Goal: Task Accomplishment & Management: Complete application form

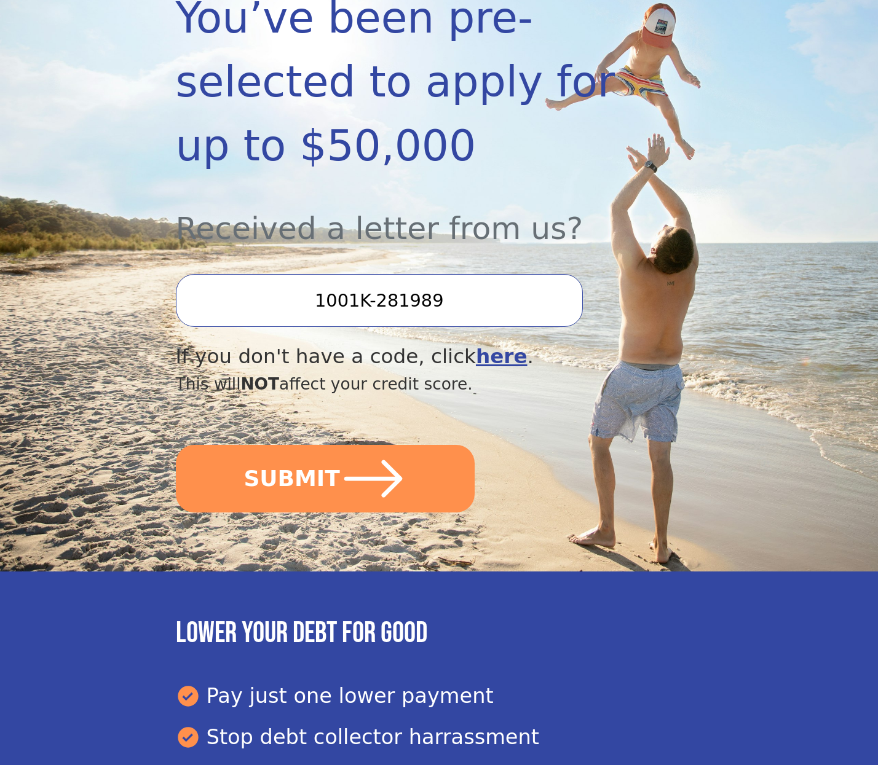
scroll to position [286, 0]
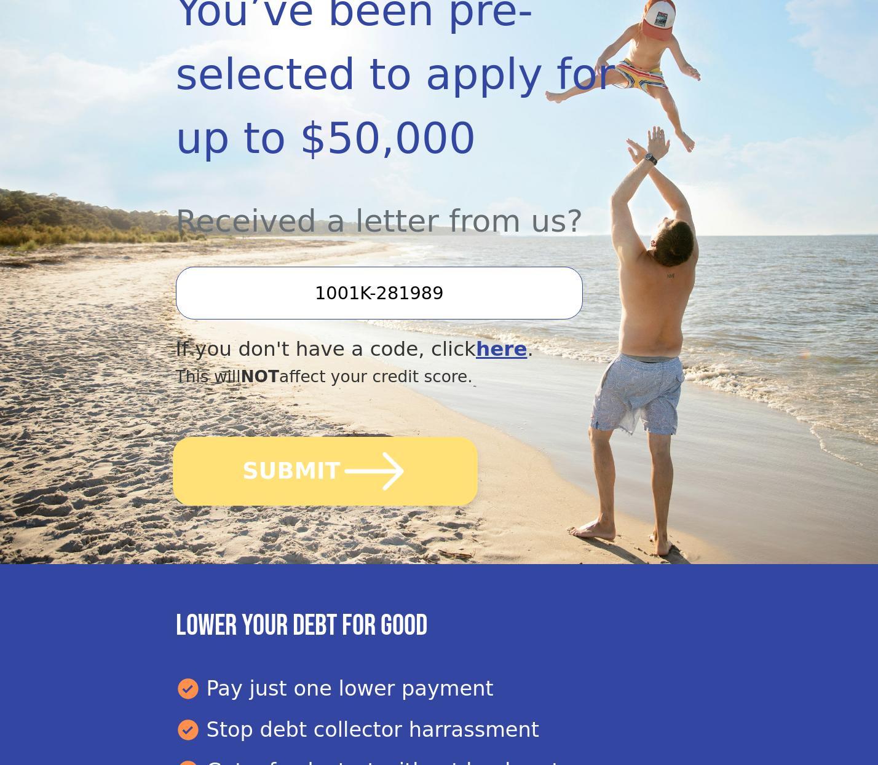
click at [332, 476] on button "SUBMIT" at bounding box center [325, 471] width 305 height 69
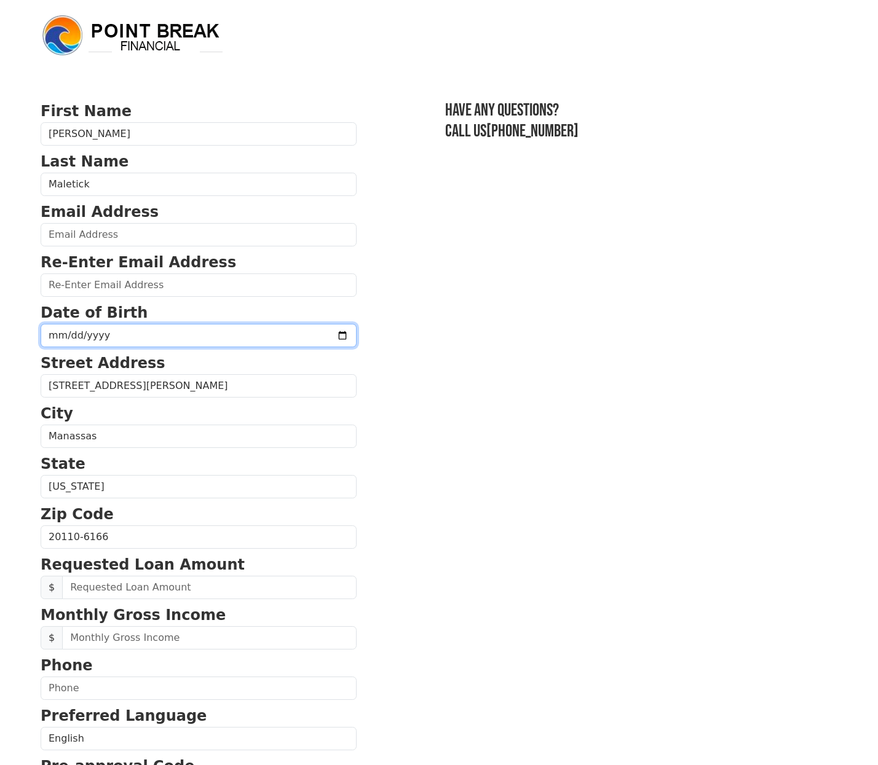
click at [132, 333] on input "date" at bounding box center [199, 335] width 316 height 23
click at [53, 334] on input "2025-10-15" at bounding box center [199, 335] width 316 height 23
click at [88, 334] on input "2025-11-15" at bounding box center [199, 335] width 316 height 23
type input "1976-11-15"
click at [215, 367] on p "Street Address" at bounding box center [199, 363] width 316 height 22
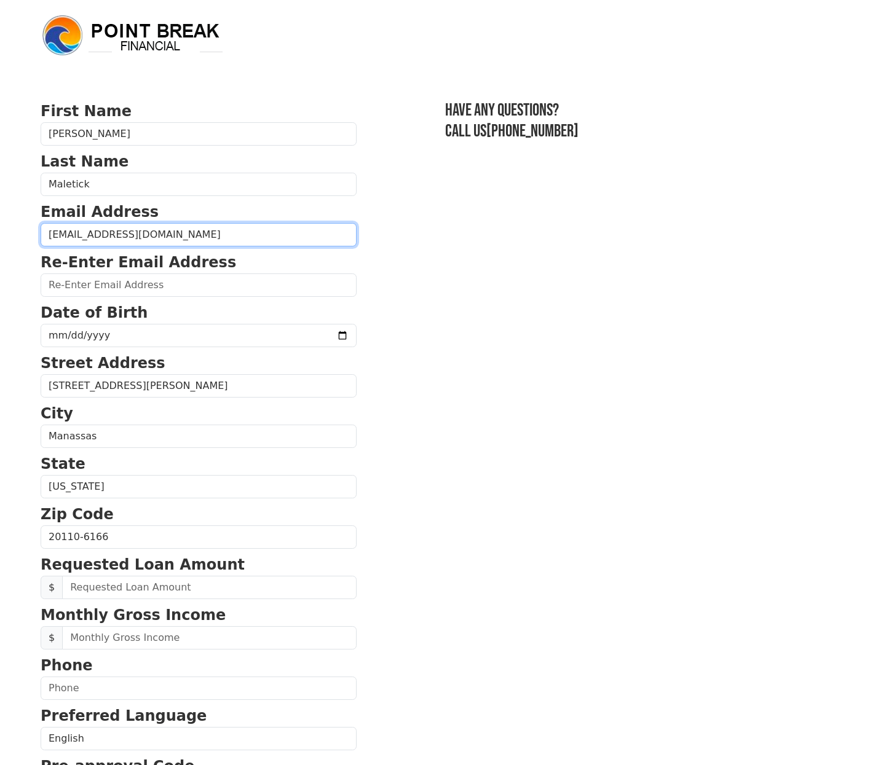
type input "rmaletick@aol.com"
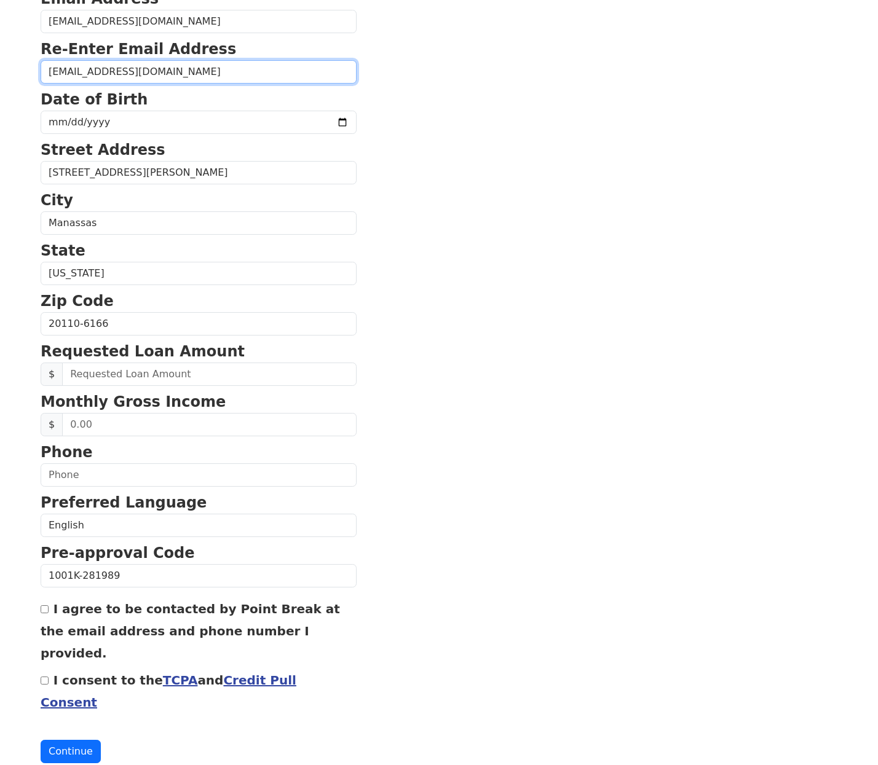
scroll to position [213, 0]
type input "rmaletick@aol.com"
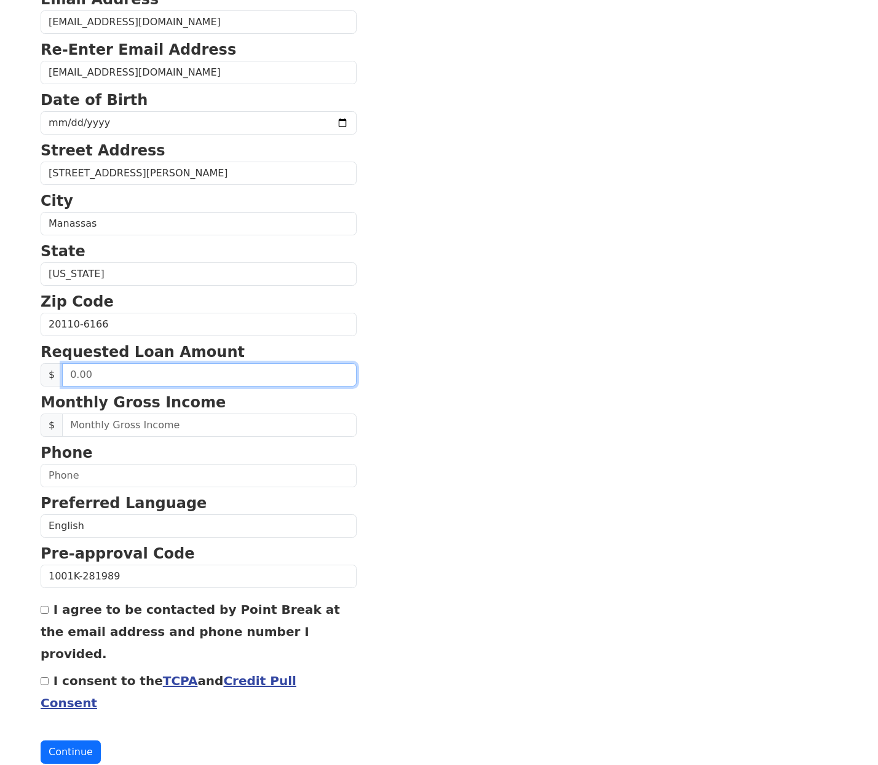
click at [159, 376] on input "text" at bounding box center [209, 374] width 294 height 23
drag, startPoint x: 114, startPoint y: 377, endPoint x: 88, endPoint y: 384, distance: 26.7
click at [114, 377] on input "0.00" at bounding box center [209, 374] width 294 height 23
click at [46, 377] on span "$" at bounding box center [52, 374] width 22 height 23
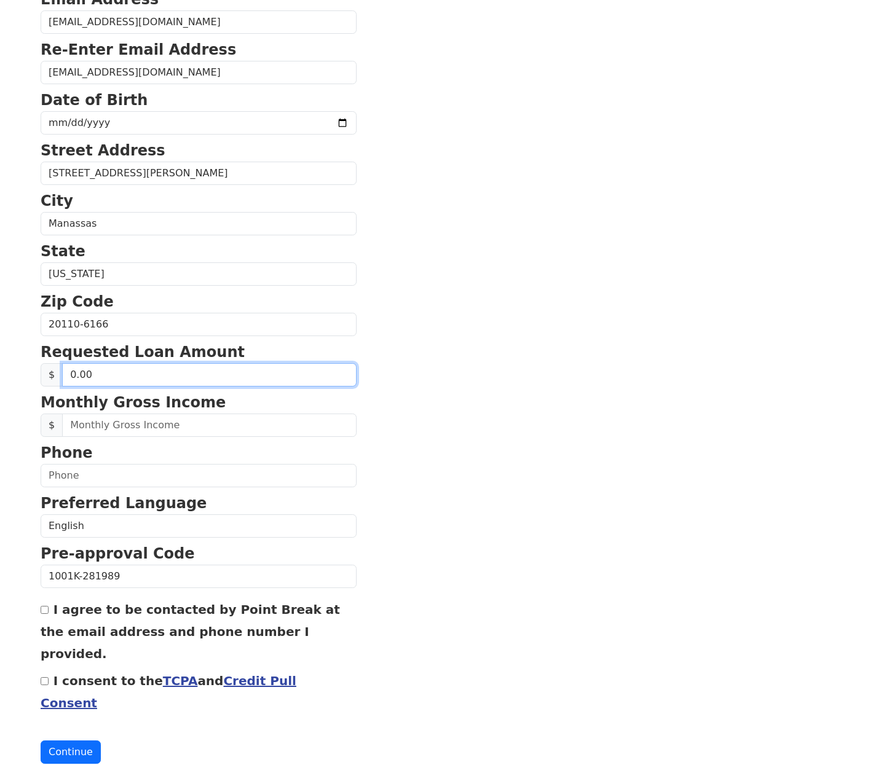
click at [102, 374] on input "0.00" at bounding box center [209, 374] width 294 height 23
drag, startPoint x: 89, startPoint y: 374, endPoint x: 64, endPoint y: 373, distance: 25.2
click at [64, 373] on input "0.00" at bounding box center [209, 374] width 294 height 23
type input "50,000.00"
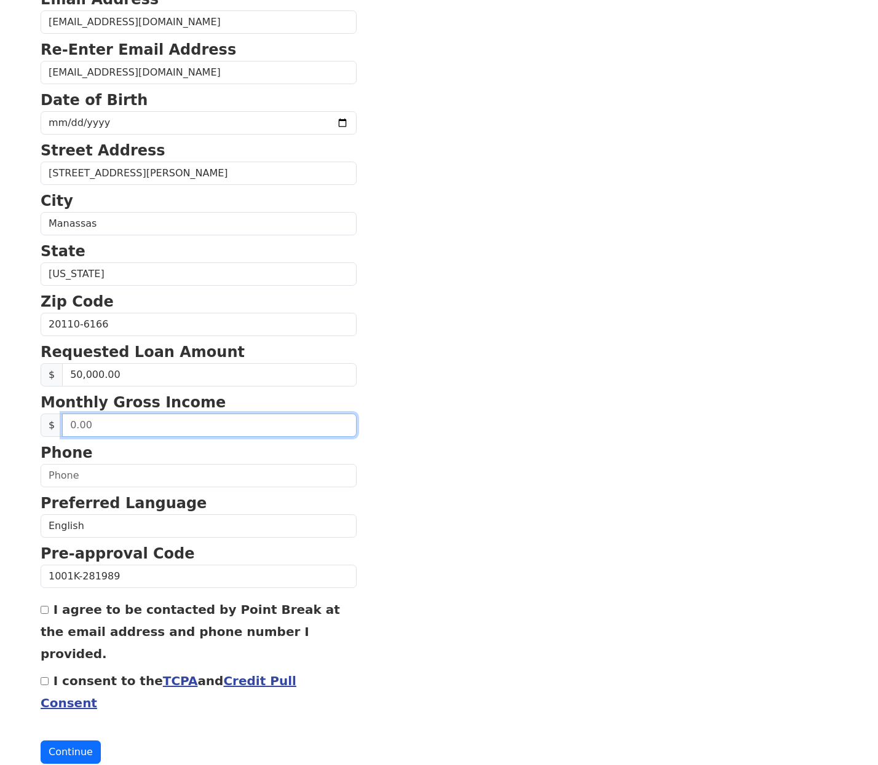
drag, startPoint x: 109, startPoint y: 425, endPoint x: 45, endPoint y: 424, distance: 63.3
click at [45, 424] on div "$" at bounding box center [199, 425] width 316 height 23
type input "8,955.66"
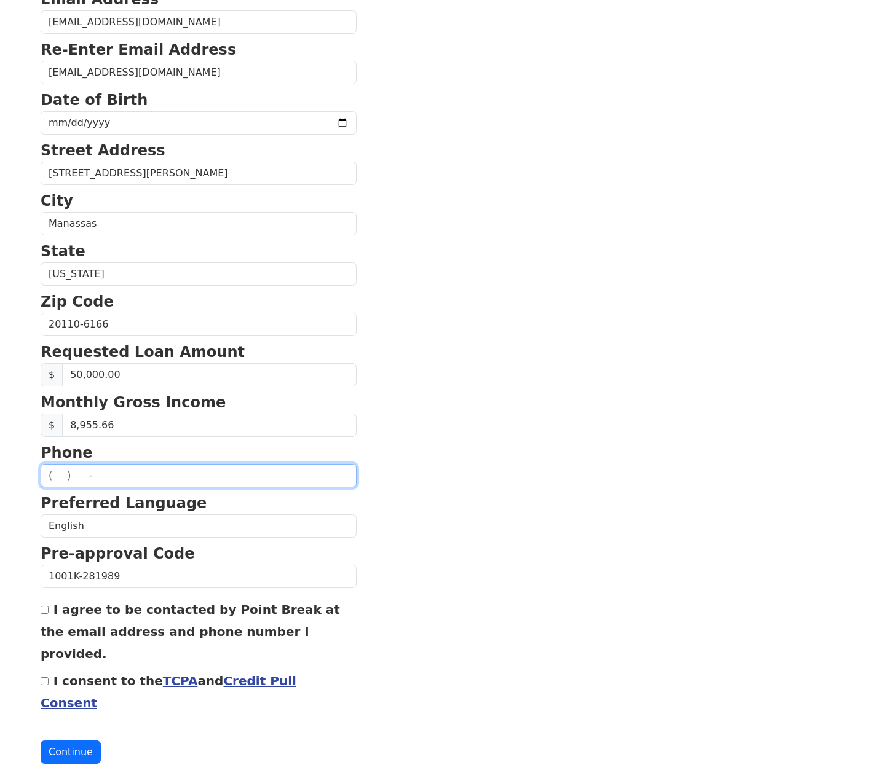
click at [57, 478] on input "text" at bounding box center [199, 475] width 316 height 23
type input "(703) 867-3224"
click at [44, 612] on input "I agree to be contacted by Point Break at the email address and phone number I …" at bounding box center [45, 610] width 8 height 8
checkbox input "true"
click at [45, 677] on input "I consent to the TCPA and Credit Pull Consent" at bounding box center [45, 681] width 8 height 8
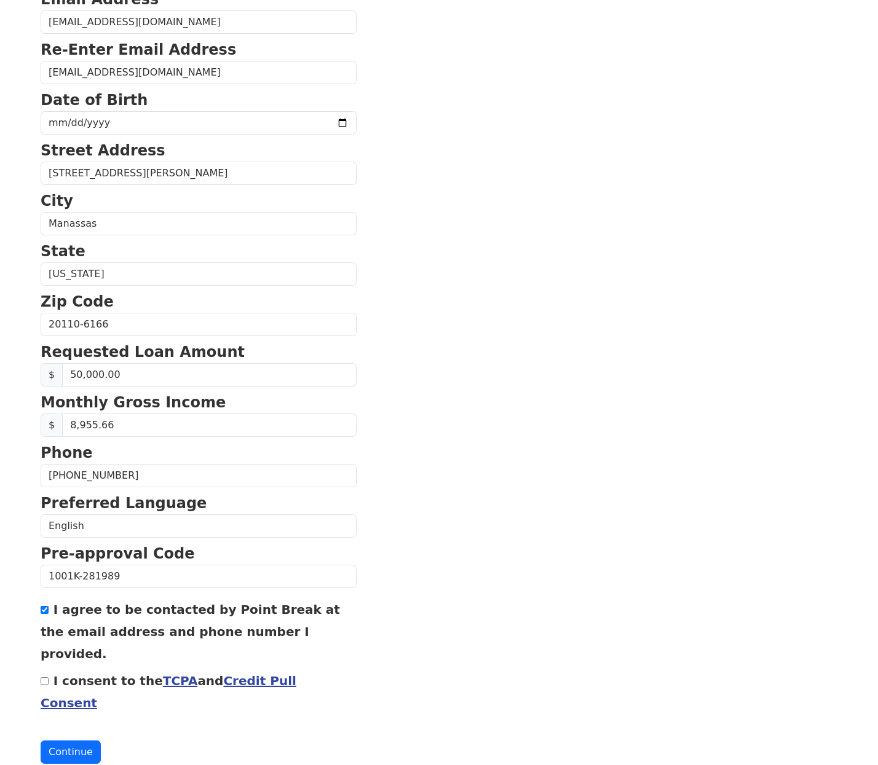
checkbox input "true"
click at [69, 741] on button "Continue" at bounding box center [71, 752] width 60 height 23
